Goal: Communication & Community: Share content

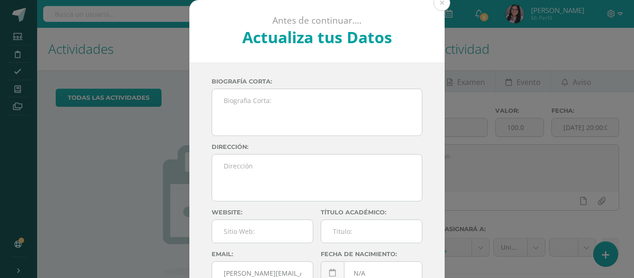
click at [429, 6] on div "Antes de continuar.... Actualiza tus Datos" at bounding box center [316, 31] width 255 height 63
click at [436, 6] on button at bounding box center [442, 2] width 17 height 17
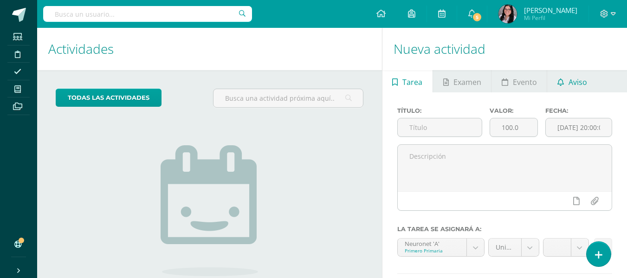
click at [580, 83] on span "Aviso" at bounding box center [578, 82] width 19 height 22
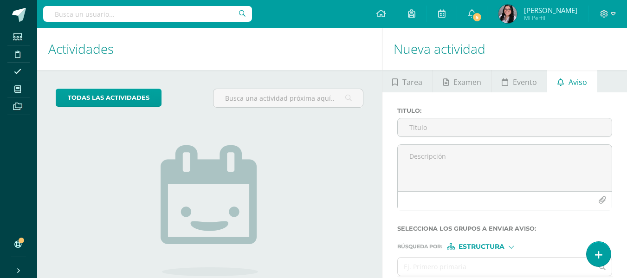
scroll to position [79, 0]
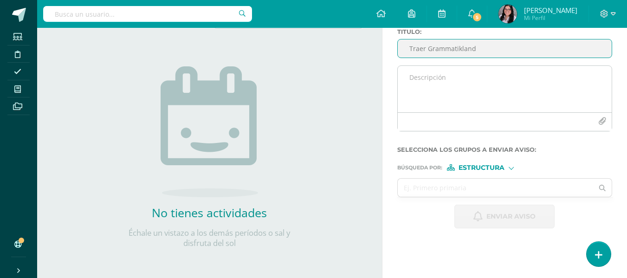
type input "Traer Grammatikland"
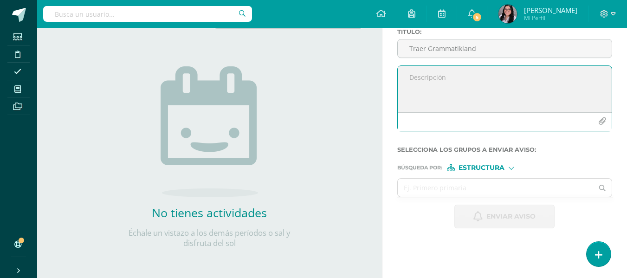
click at [448, 82] on textarea at bounding box center [505, 89] width 214 height 46
click at [405, 87] on textarea "Cuarto Primaria Track Alemán" at bounding box center [505, 89] width 214 height 46
click at [502, 74] on textarea "Cuarto Primaria. Track Alemán" at bounding box center [505, 89] width 214 height 46
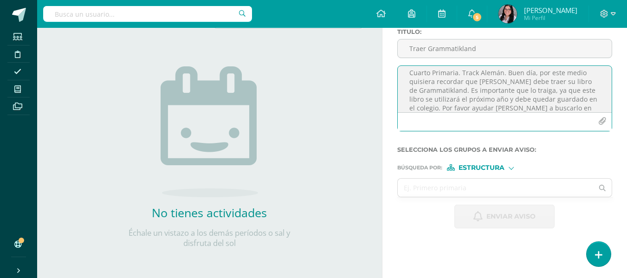
scroll to position [13, 0]
type textarea "Cuarto Primaria. Track Alemán. Buen día, por este medio quisiera recordar que […"
